Goal: Task Accomplishment & Management: Complete application form

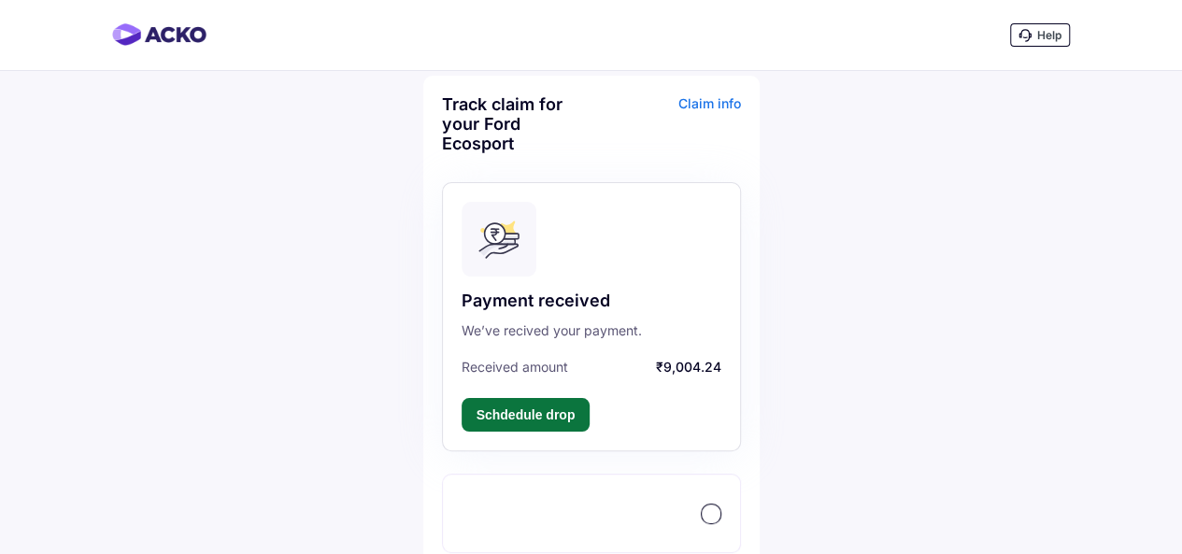
click at [532, 425] on button "Schdedule drop" at bounding box center [526, 415] width 129 height 34
